Goal: Information Seeking & Learning: Learn about a topic

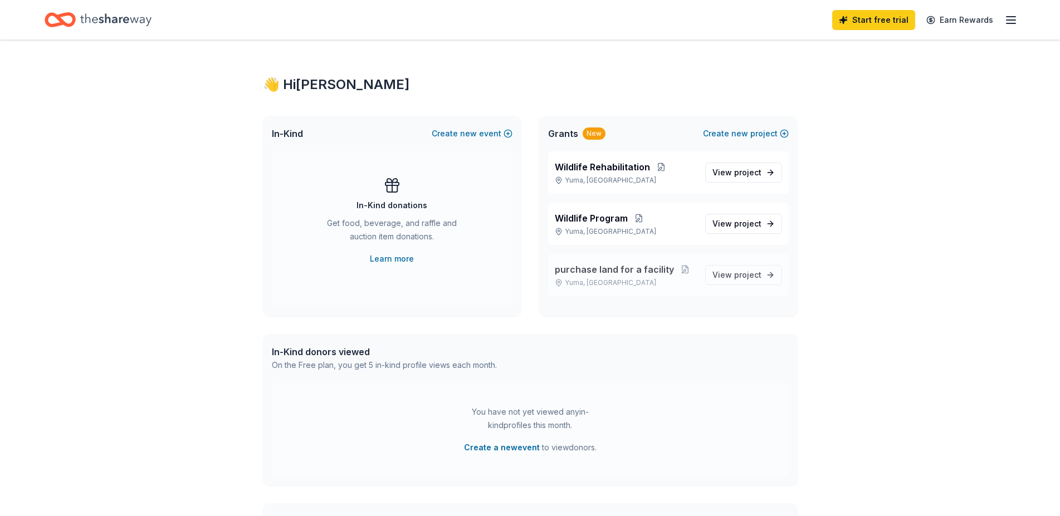
click at [628, 269] on span "purchase land for a facility" at bounding box center [614, 269] width 119 height 13
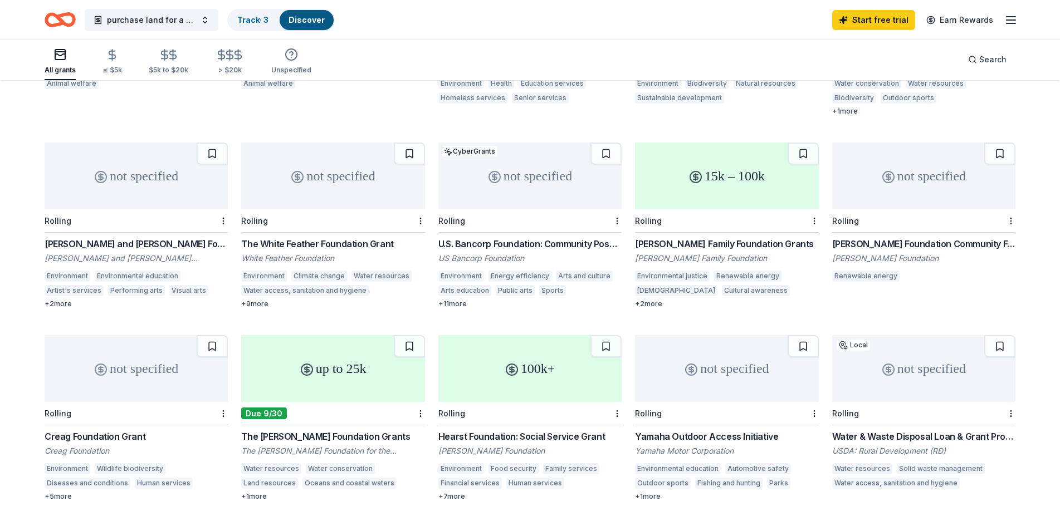
scroll to position [174, 0]
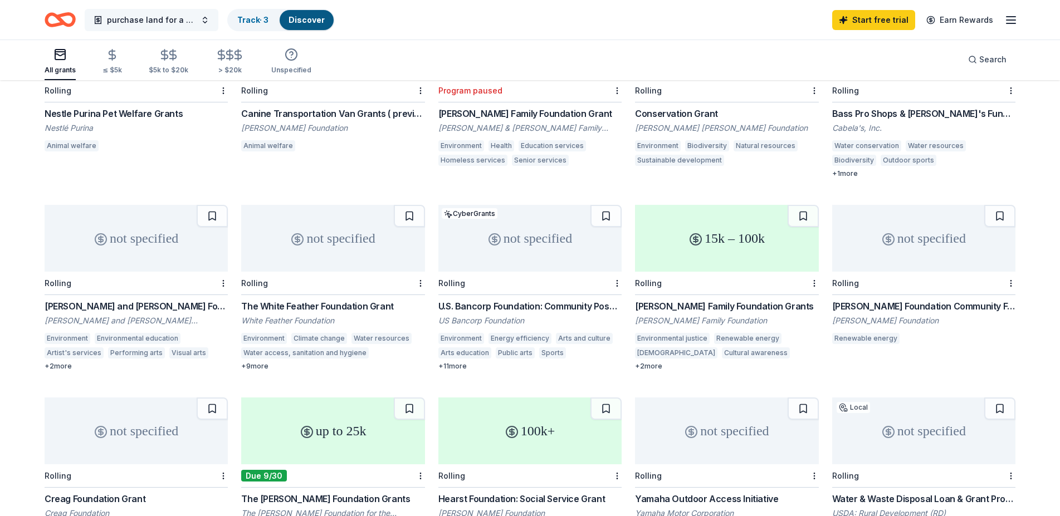
click at [207, 18] on button "purchase land for a facility" at bounding box center [152, 20] width 134 height 22
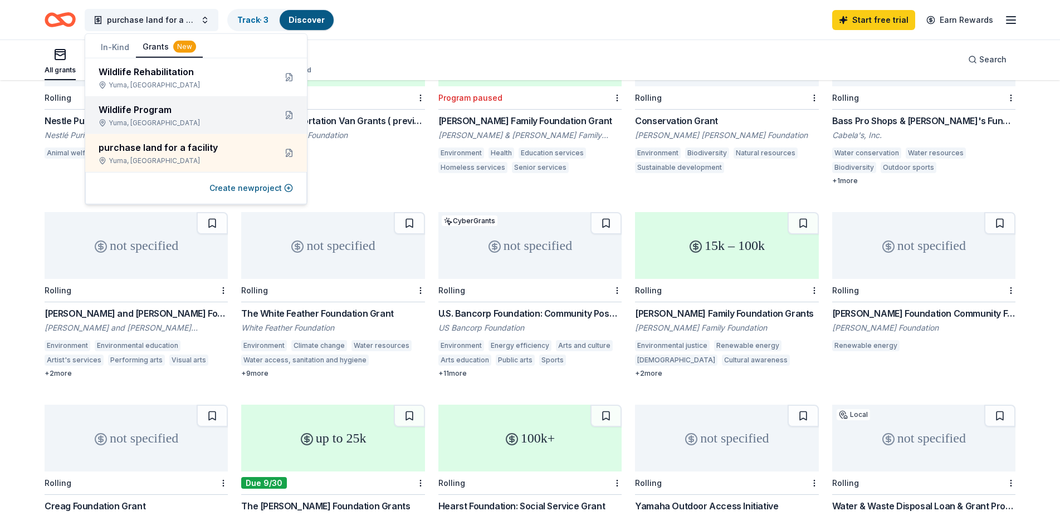
scroll to position [117, 0]
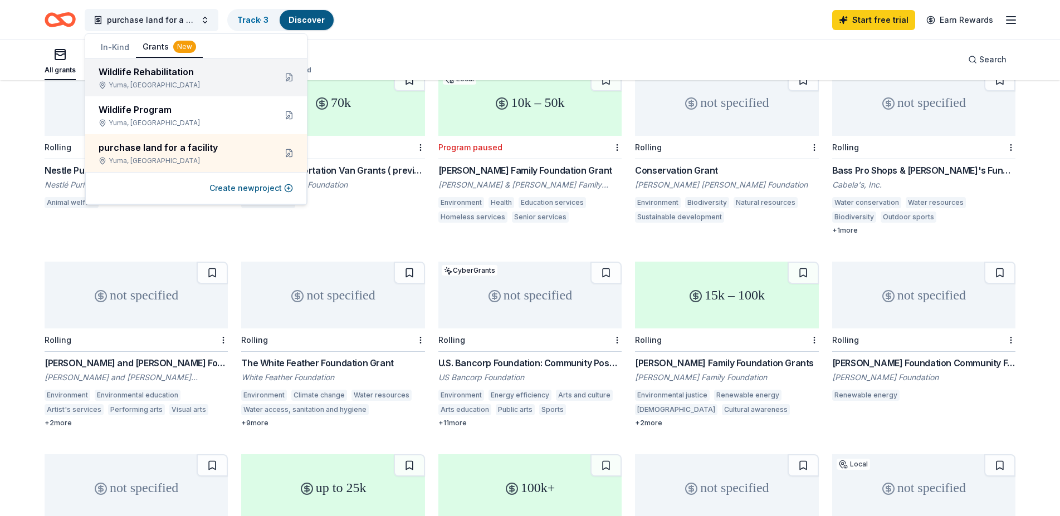
click at [177, 78] on div "Wildlife Rehabilitation" at bounding box center [183, 71] width 168 height 13
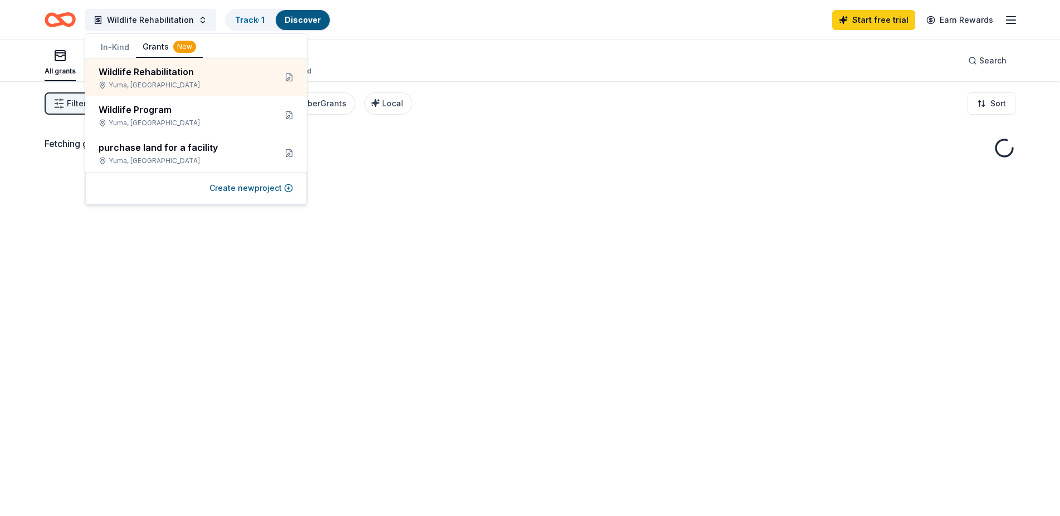
click at [528, 32] on div "Wildlife Rehabilitation Track · 1 Discover Start free trial Earn Rewards" at bounding box center [530, 20] width 971 height 26
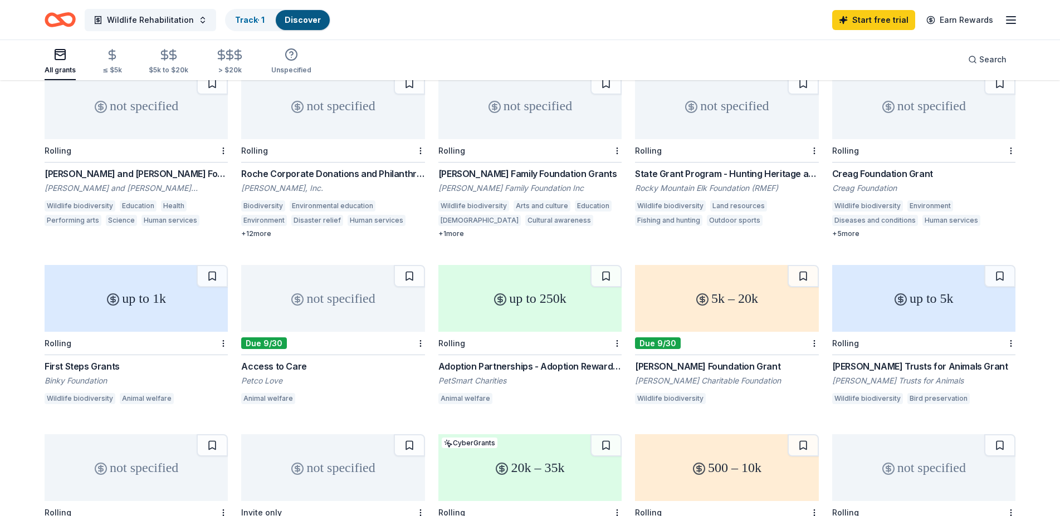
scroll to position [398, 0]
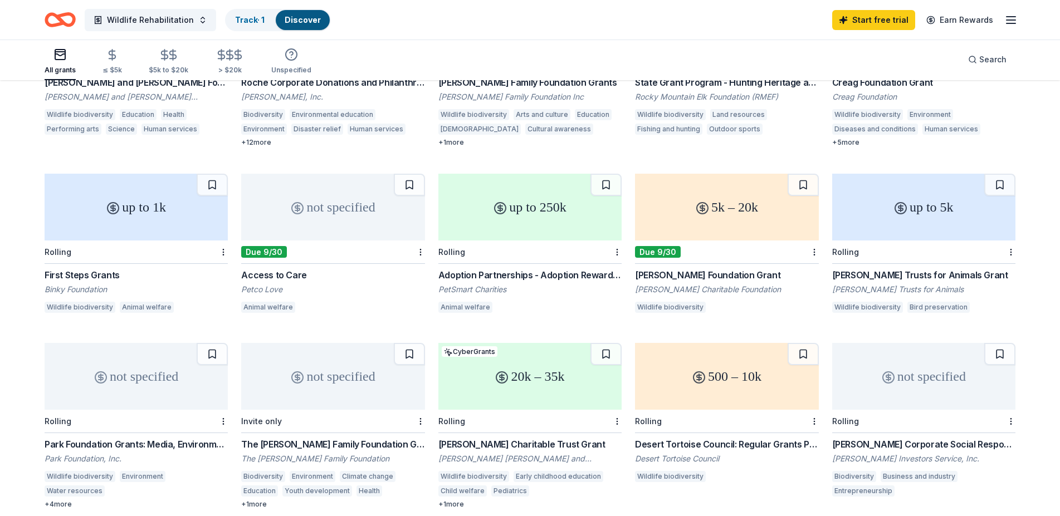
click at [75, 273] on div "First Steps Grants" at bounding box center [136, 274] width 183 height 13
click at [898, 272] on div "[PERSON_NAME] Trusts for Animals Grant" at bounding box center [923, 274] width 183 height 13
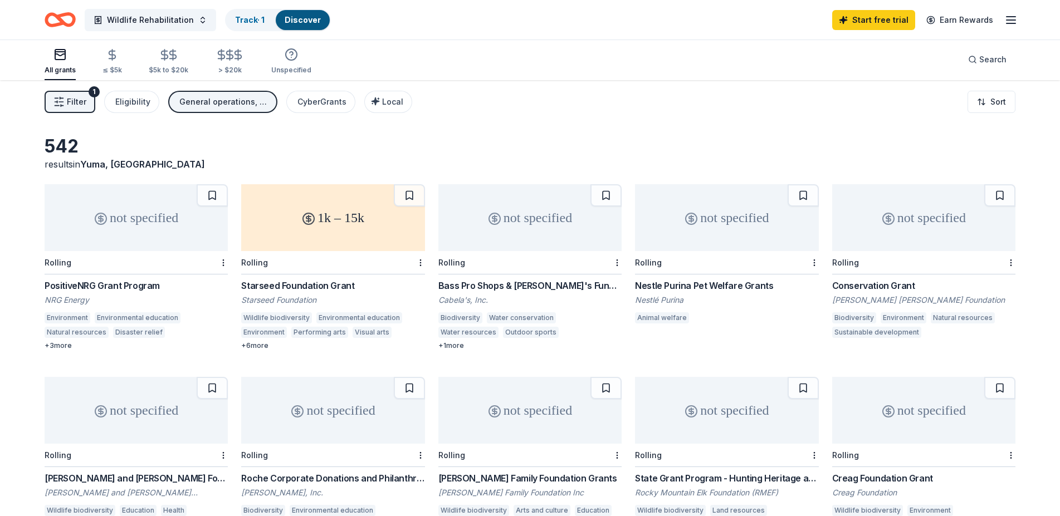
scroll to position [0, 0]
click at [197, 18] on button "Wildlife Rehabilitation" at bounding box center [150, 20] width 131 height 22
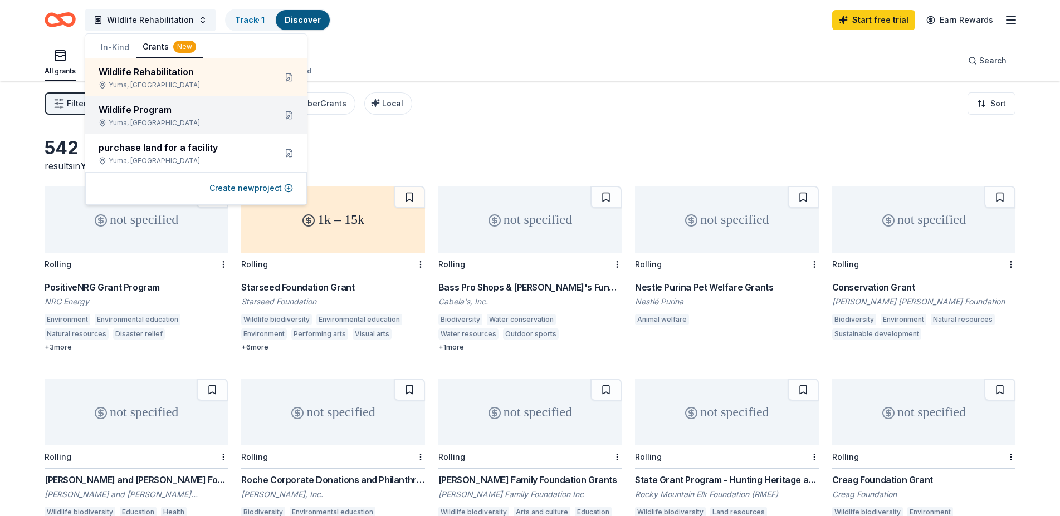
click at [164, 110] on div "Wildlife Program" at bounding box center [183, 109] width 168 height 13
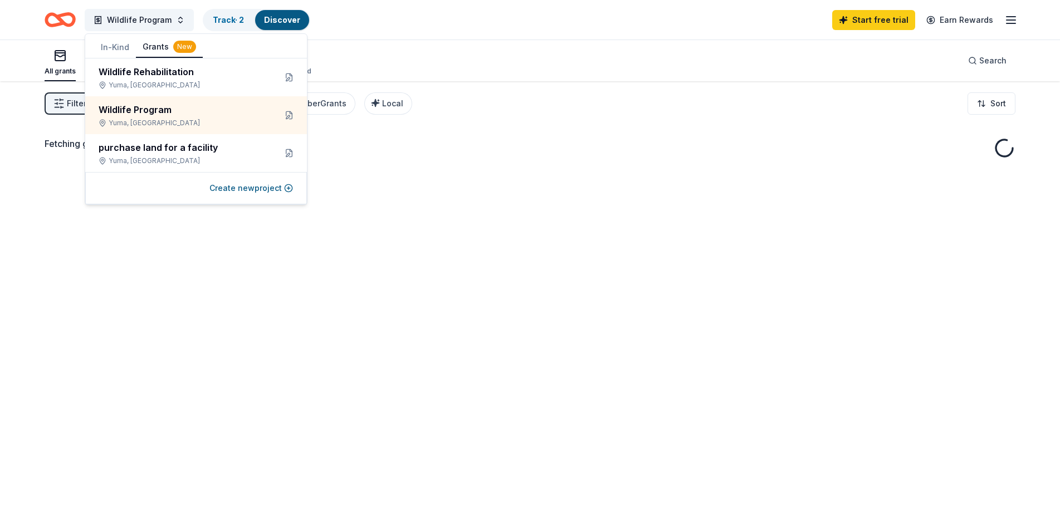
click at [409, 27] on div "Wildlife Program Track · 2 Discover Start free trial Earn Rewards" at bounding box center [530, 20] width 971 height 26
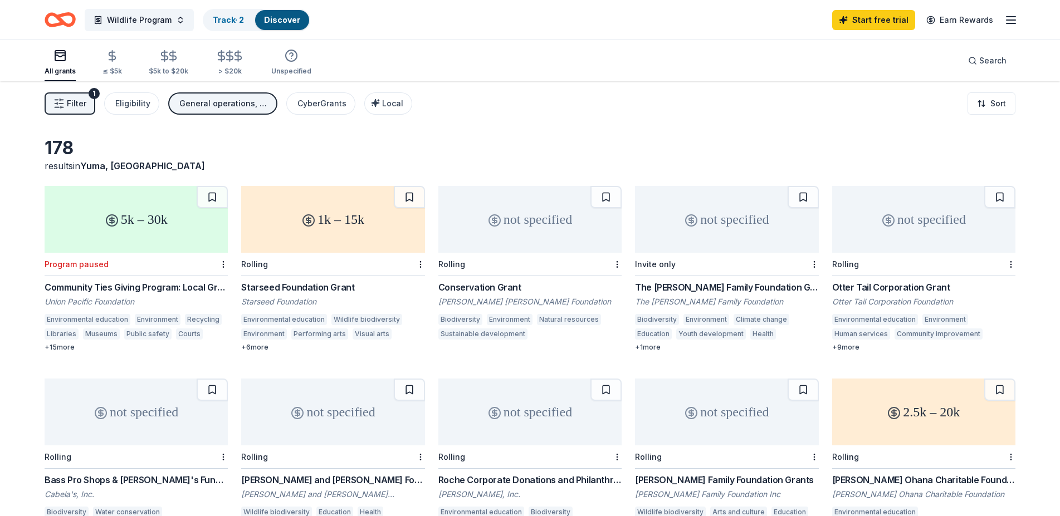
click at [328, 283] on div "Starseed Foundation Grant" at bounding box center [332, 287] width 183 height 13
click at [310, 109] on div "CyberGrants" at bounding box center [321, 103] width 49 height 13
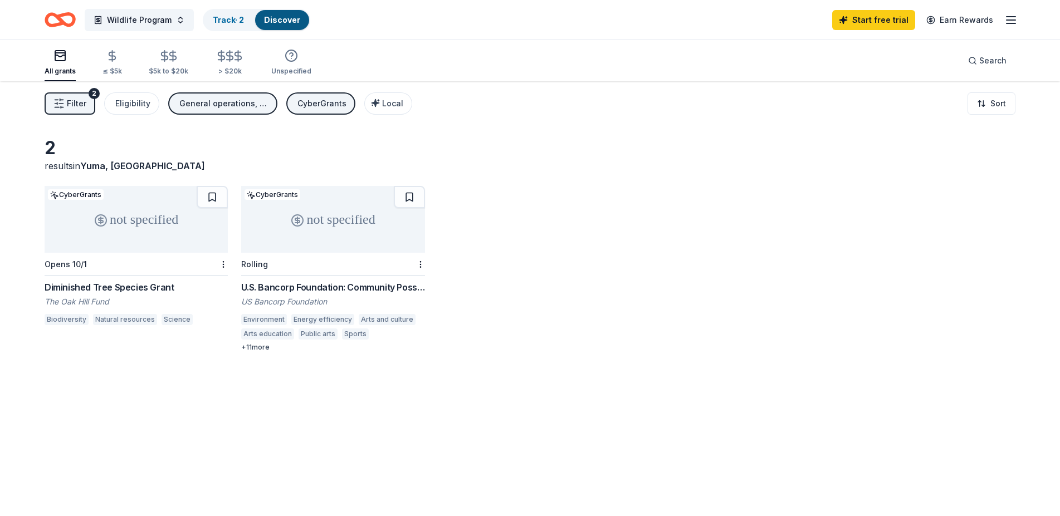
click at [374, 287] on div "U.S. Bancorp Foundation: Community Possible Grant Program" at bounding box center [332, 287] width 183 height 13
click at [1018, 17] on div "Wildlife Program Track · 2 Discover Start free trial Earn Rewards" at bounding box center [530, 20] width 1060 height 40
click at [1011, 17] on icon "button" at bounding box center [1010, 19] width 13 height 13
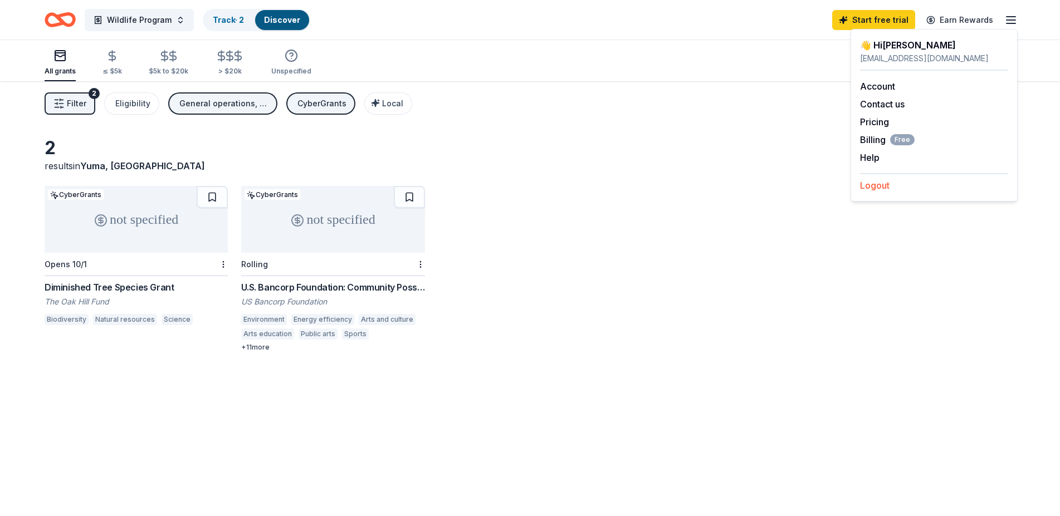
click at [886, 184] on button "Logout" at bounding box center [875, 185] width 30 height 13
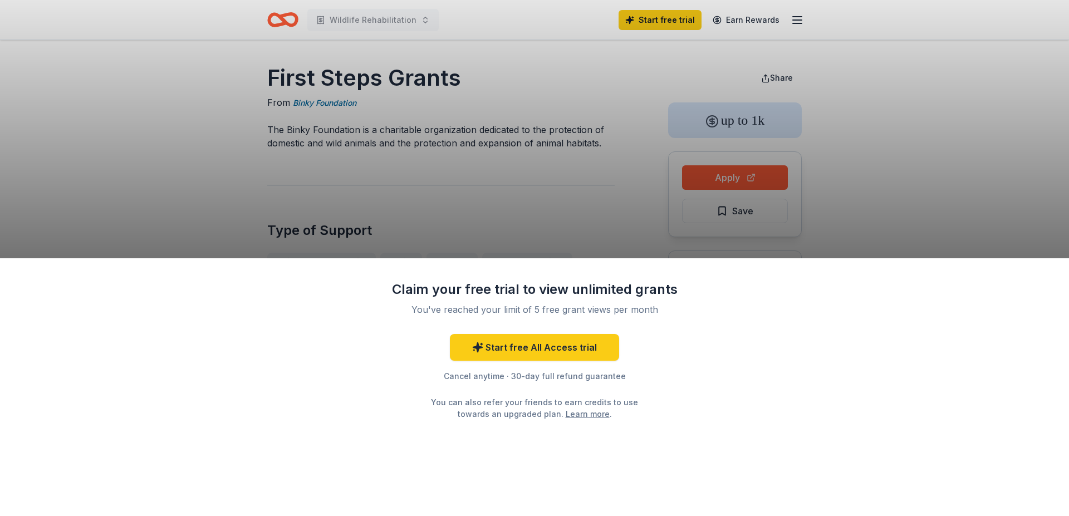
click at [909, 181] on div "Claim your free trial to view unlimited grants You've reached your limit of 5 f…" at bounding box center [534, 258] width 1069 height 516
drag, startPoint x: 262, startPoint y: 128, endPoint x: 321, endPoint y: 134, distance: 59.8
click at [319, 134] on div "Claim your free trial to view unlimited grants You've reached your limit of 5 f…" at bounding box center [534, 258] width 1069 height 516
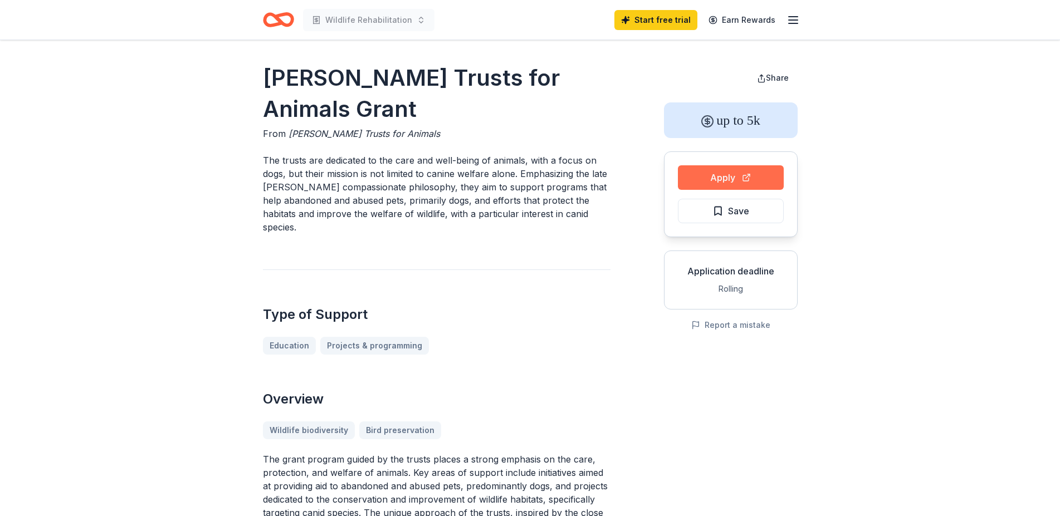
click at [712, 182] on button "Apply" at bounding box center [731, 177] width 106 height 25
